Goal: Register for event/course: Sign up to attend an event or enroll in a course

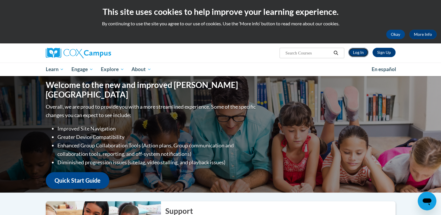
click at [355, 52] on link "Log In" at bounding box center [359, 52] width 20 height 9
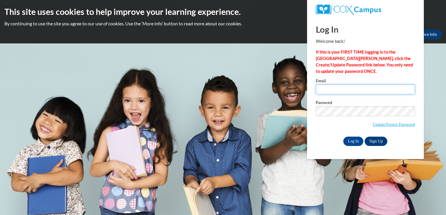
click at [321, 86] on input "Email" at bounding box center [365, 90] width 99 height 10
type input "[EMAIL_ADDRESS][DOMAIN_NAME]"
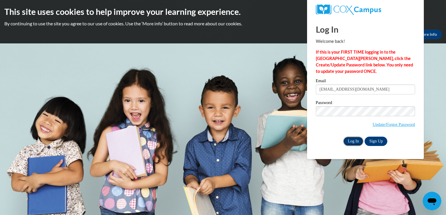
click at [354, 141] on input "Log In" at bounding box center [353, 141] width 20 height 9
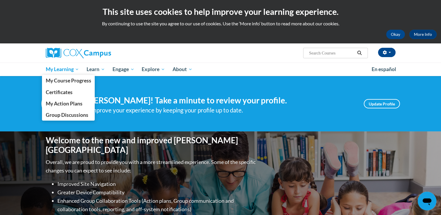
click at [78, 69] on span "My Learning" at bounding box center [63, 69] width 34 height 7
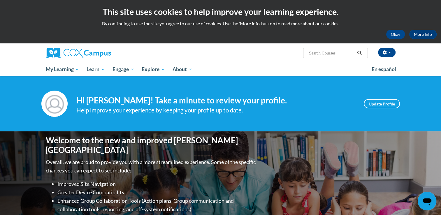
click at [318, 52] on input "Search..." at bounding box center [332, 53] width 47 height 7
type input "data driven instruction"
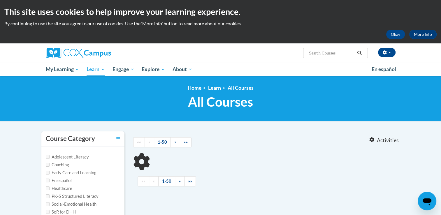
type input "data driven instruction"
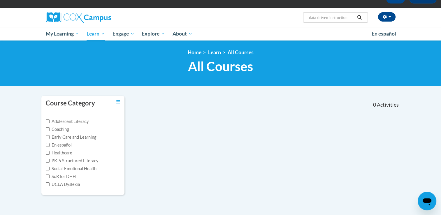
scroll to position [37, 0]
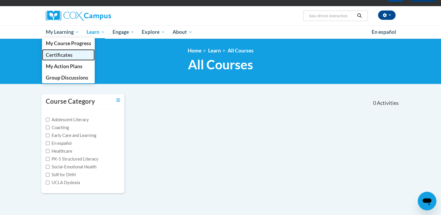
click at [63, 53] on span "Certificates" at bounding box center [59, 55] width 27 height 6
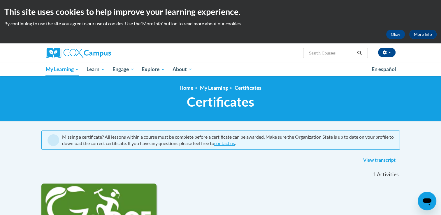
click at [322, 54] on input "Search..." at bounding box center [332, 53] width 47 height 7
type input "data driven"
click at [362, 53] on icon "Search" at bounding box center [359, 53] width 5 height 4
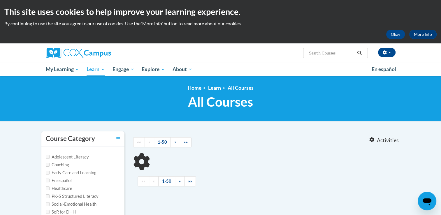
type input "data driven"
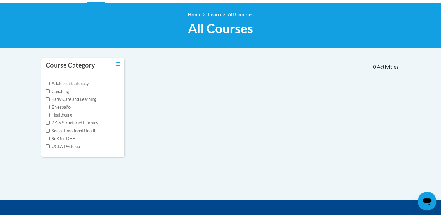
scroll to position [77, 0]
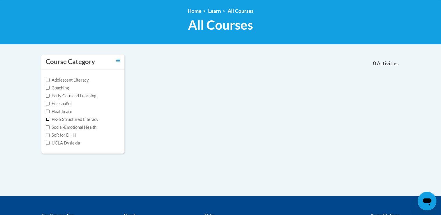
click at [48, 118] on input "PK-5 Structured Literacy" at bounding box center [48, 120] width 4 height 4
checkbox input "true"
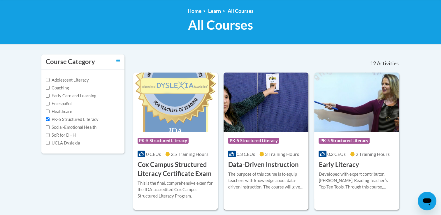
click at [267, 120] on img at bounding box center [266, 103] width 85 height 60
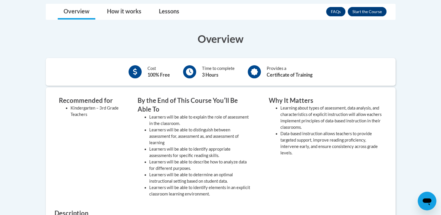
scroll to position [147, 0]
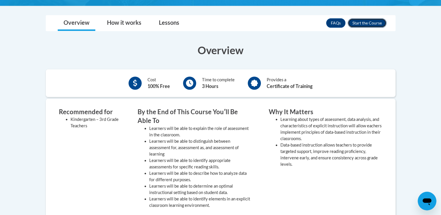
click at [363, 24] on button "Enroll" at bounding box center [367, 22] width 39 height 9
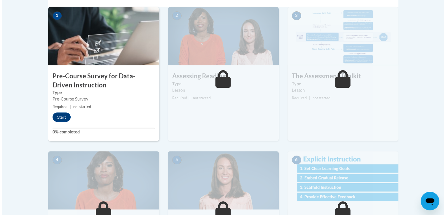
scroll to position [200, 0]
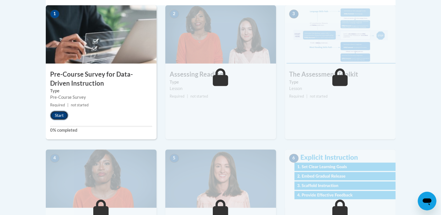
click at [58, 114] on button "Start" at bounding box center [59, 115] width 18 height 9
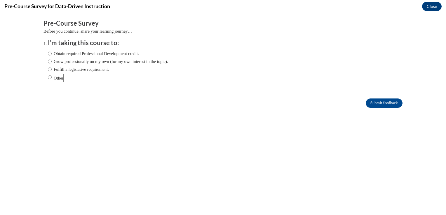
scroll to position [0, 0]
click at [48, 78] on input "Other" at bounding box center [50, 77] width 4 height 6
radio input "true"
click at [69, 77] on input "Other" at bounding box center [90, 78] width 54 height 8
type input "university"
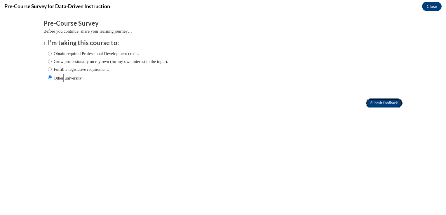
click at [370, 103] on input "Submit feedback" at bounding box center [384, 103] width 37 height 9
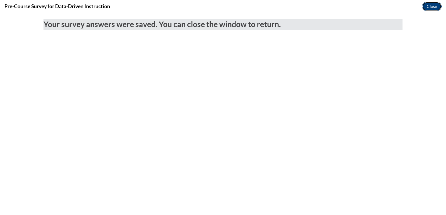
click at [432, 6] on button "Close" at bounding box center [432, 6] width 20 height 9
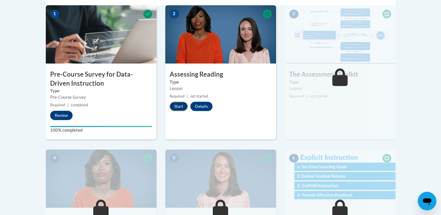
click at [179, 107] on button "Start" at bounding box center [179, 106] width 18 height 9
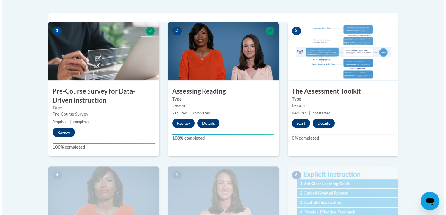
scroll to position [176, 0]
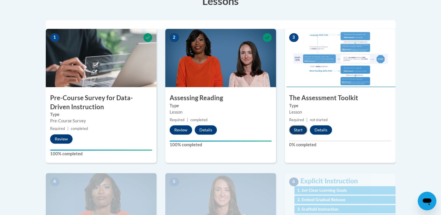
click at [303, 130] on button "Start" at bounding box center [298, 129] width 18 height 9
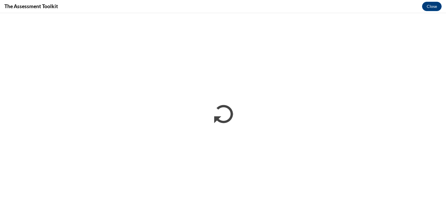
scroll to position [0, 0]
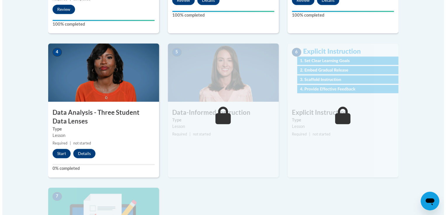
scroll to position [308, 0]
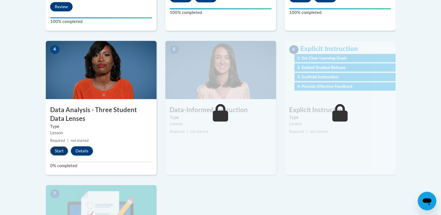
click at [60, 151] on button "Start" at bounding box center [59, 150] width 18 height 9
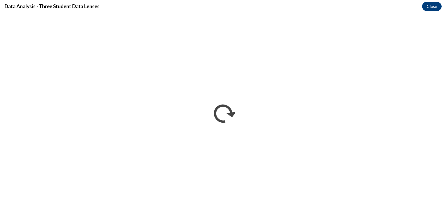
scroll to position [0, 0]
